Goal: Task Accomplishment & Management: Manage account settings

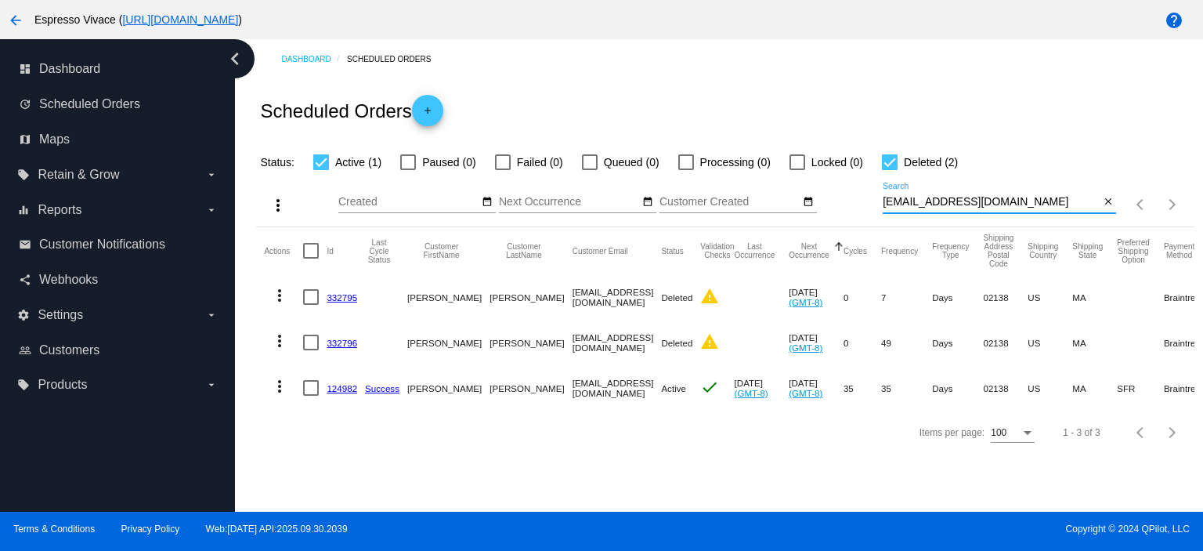
click at [649, 200] on html "arrow_back Espresso Vivace ( [URL][DOMAIN_NAME] ) help dashboard Dashboard upda…" at bounding box center [601, 275] width 1203 height 551
paste input "[EMAIL_ADDRESS]"
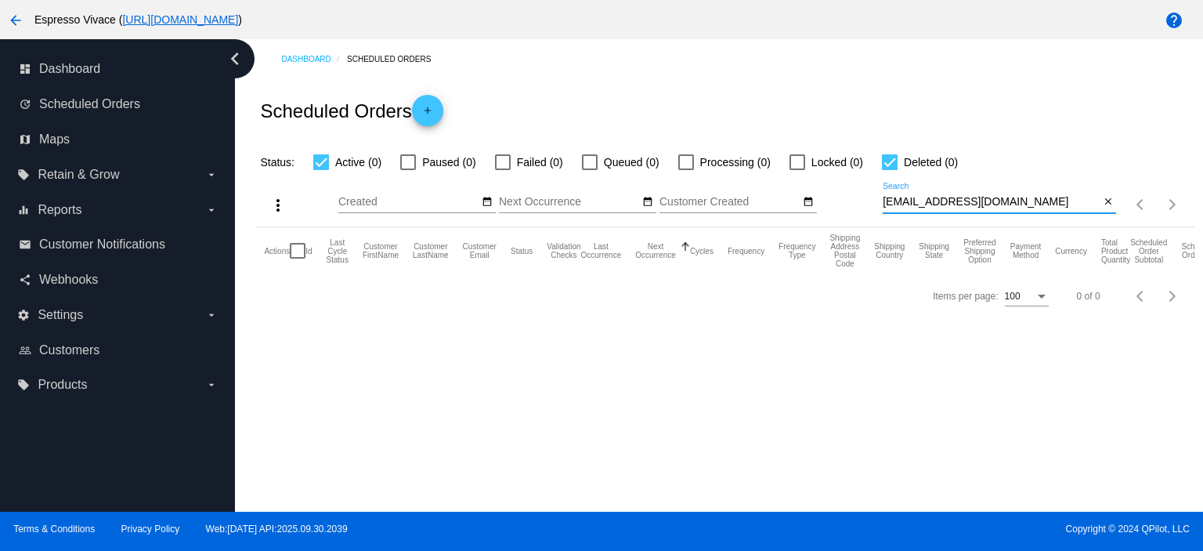
drag, startPoint x: 1018, startPoint y: 197, endPoint x: 845, endPoint y: 193, distance: 172.4
click at [845, 193] on div "more_vert Oct Jan Feb Mar [DATE]" at bounding box center [725, 200] width 938 height 56
paste input "[EMAIL_ADDRESS][DOMAIN_NAME]"
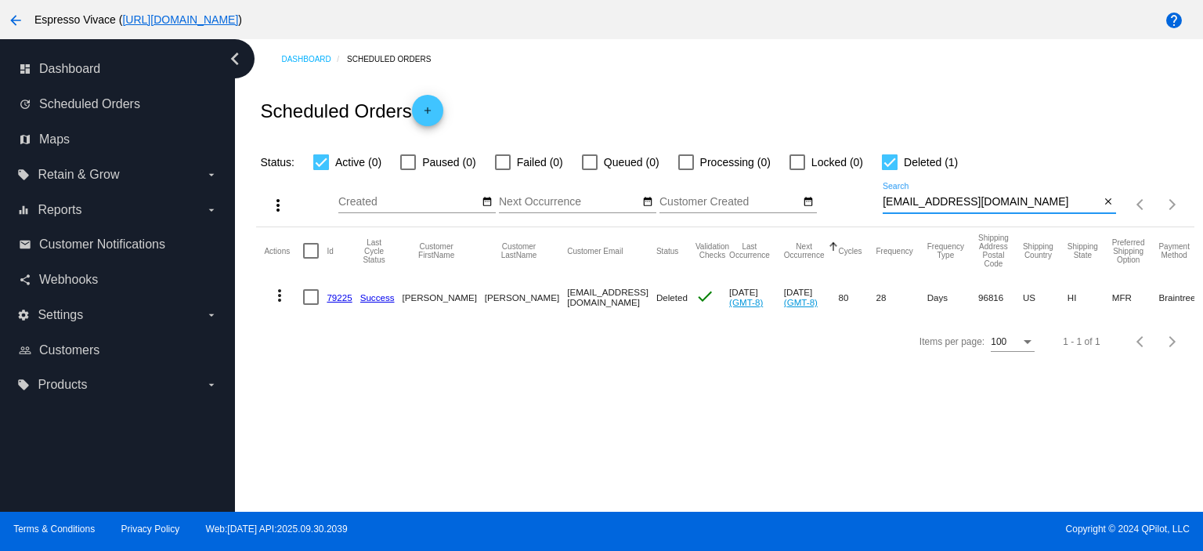
type input "[EMAIL_ADDRESS][DOMAIN_NAME]"
click at [338, 293] on link "79225" at bounding box center [339, 297] width 25 height 10
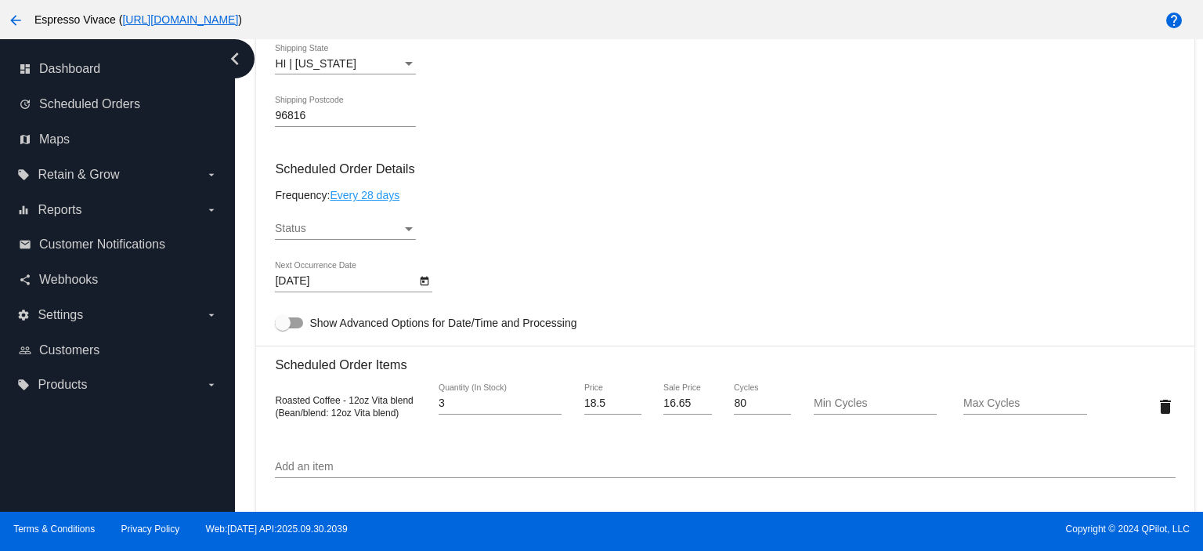
scroll to position [862, 0]
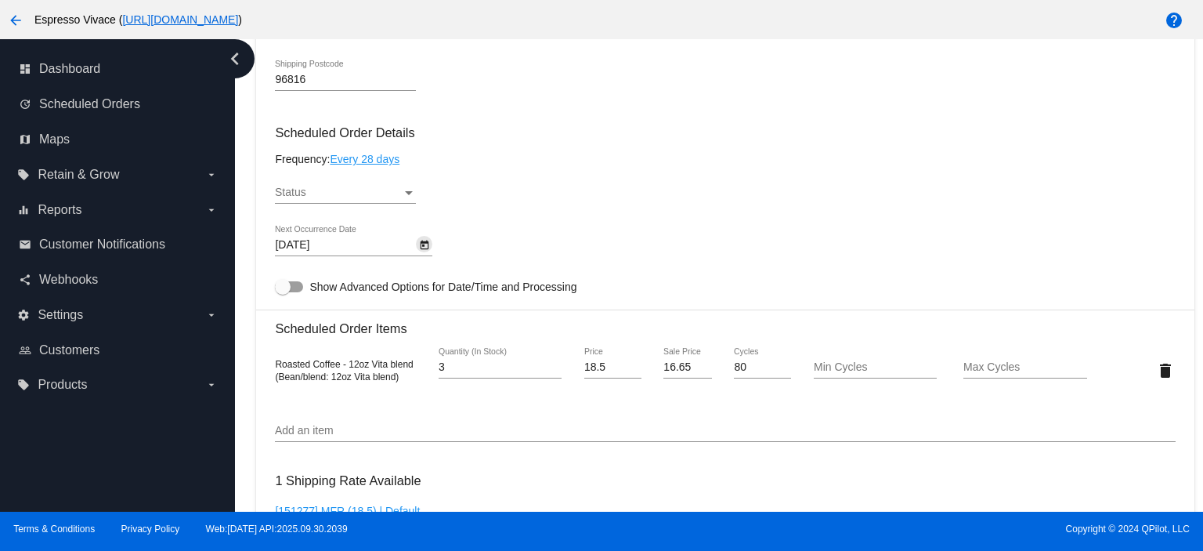
click at [425, 250] on icon "Open calendar" at bounding box center [424, 245] width 11 height 19
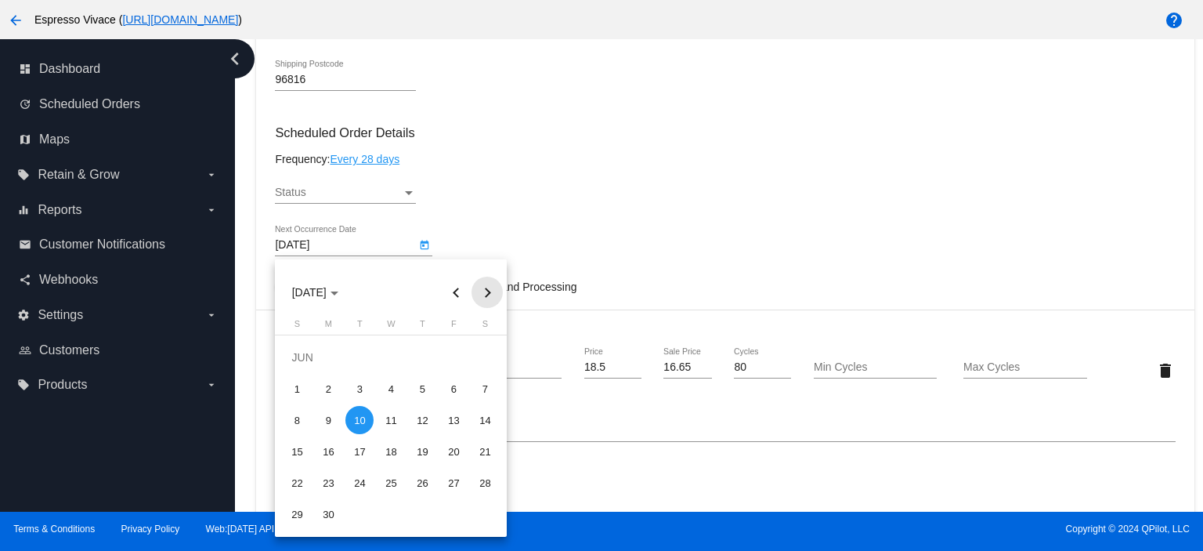
click at [483, 291] on button "Next month" at bounding box center [487, 292] width 31 height 31
click at [486, 291] on button "Next month" at bounding box center [487, 292] width 31 height 31
click at [361, 385] on div "7" at bounding box center [359, 388] width 28 height 28
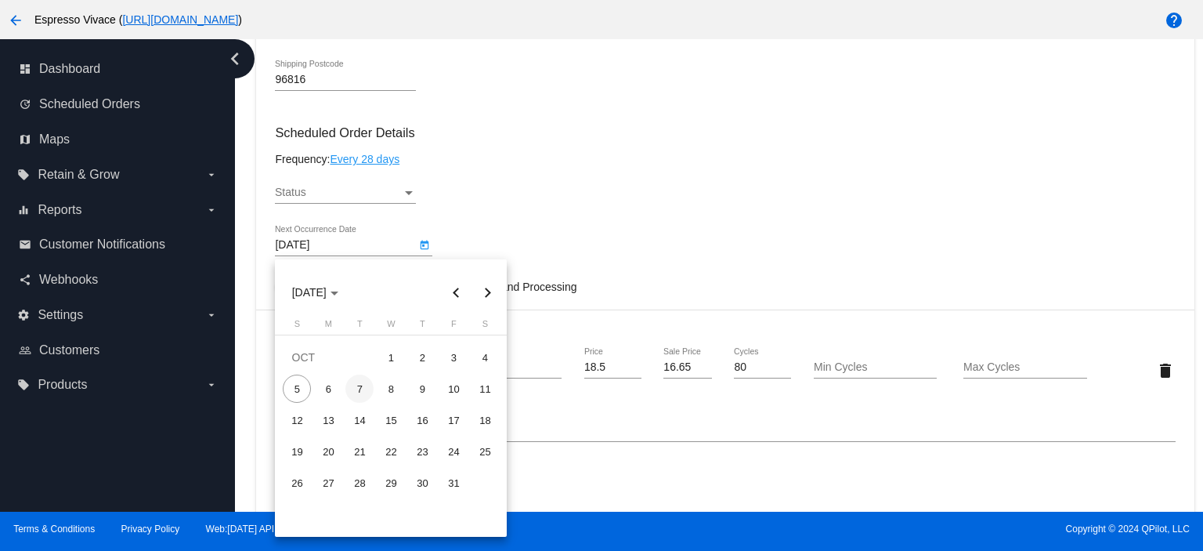
type input "[DATE]"
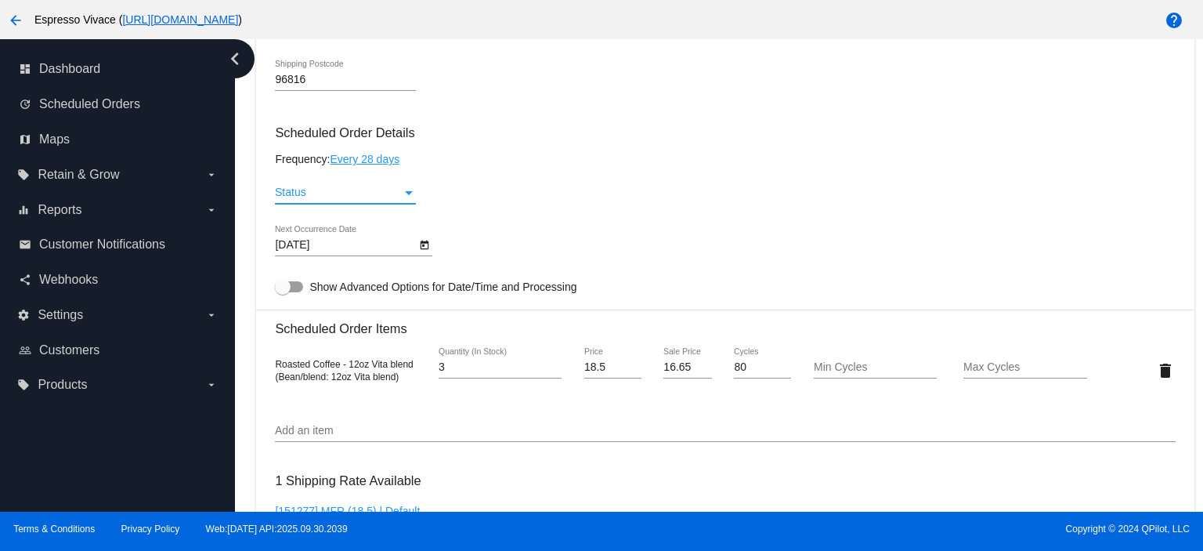
click at [403, 197] on div "Status" at bounding box center [409, 192] width 14 height 13
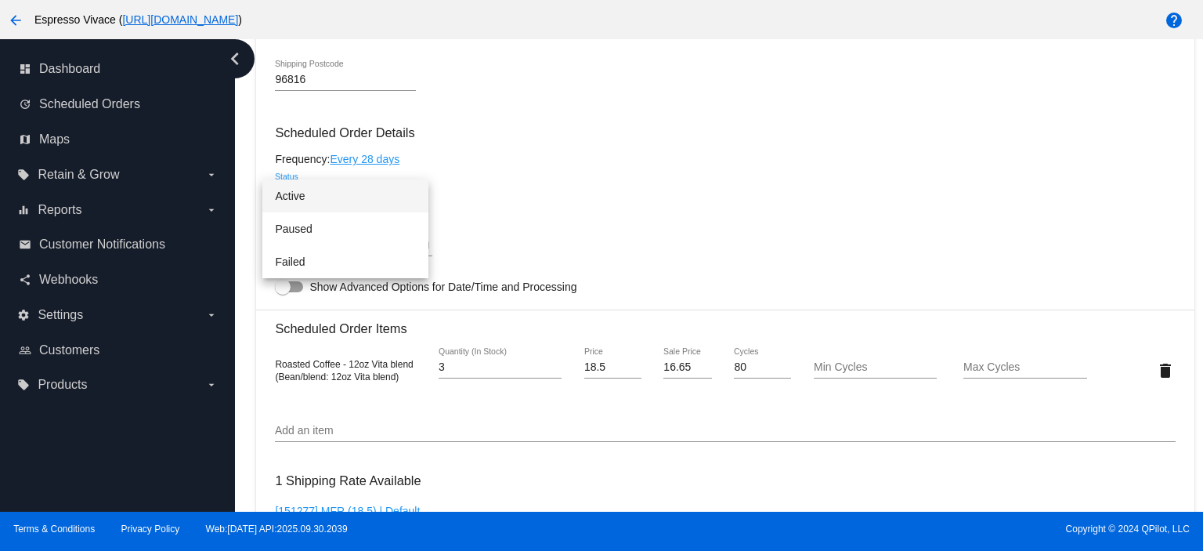
click at [349, 201] on span "Active" at bounding box center [345, 195] width 141 height 33
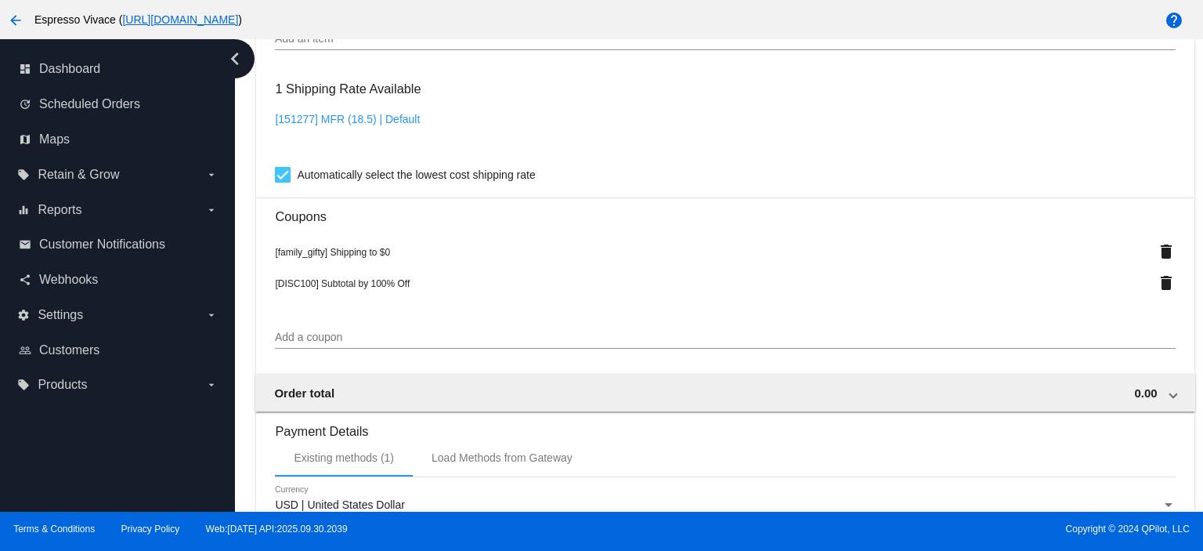
scroll to position [1557, 0]
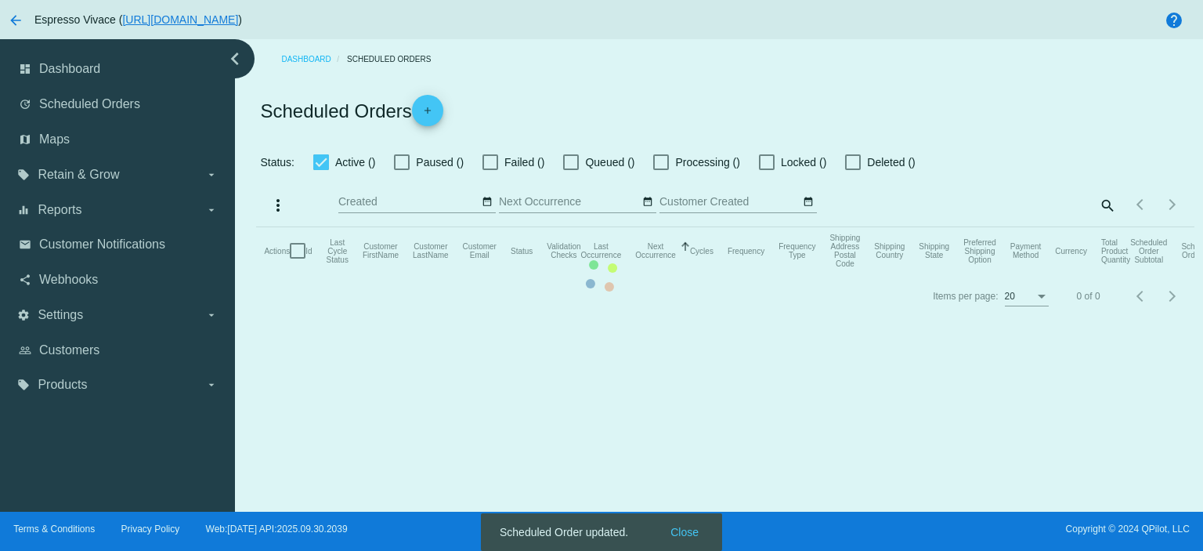
checkbox input "true"
